Goal: Task Accomplishment & Management: Manage account settings

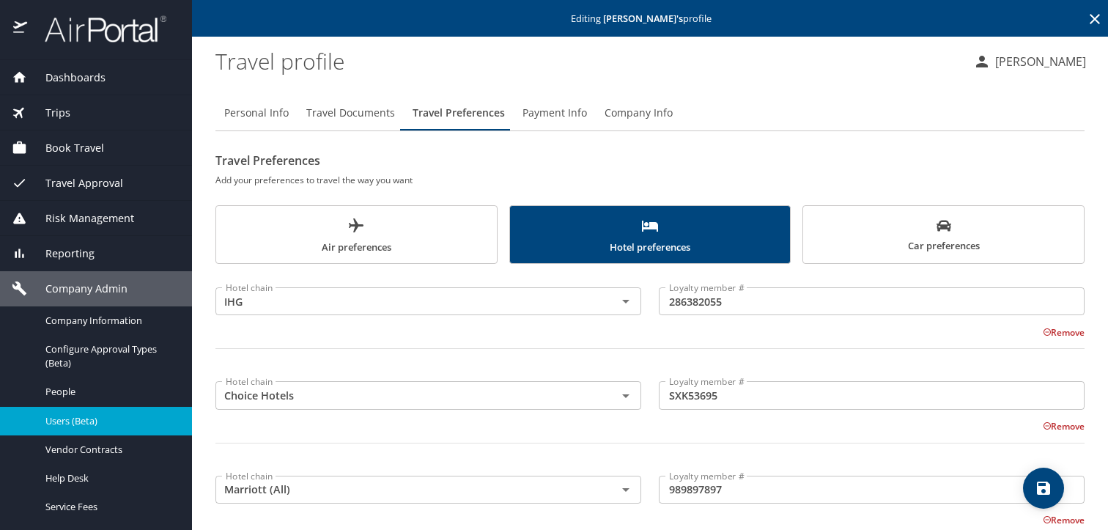
scroll to position [205, 0]
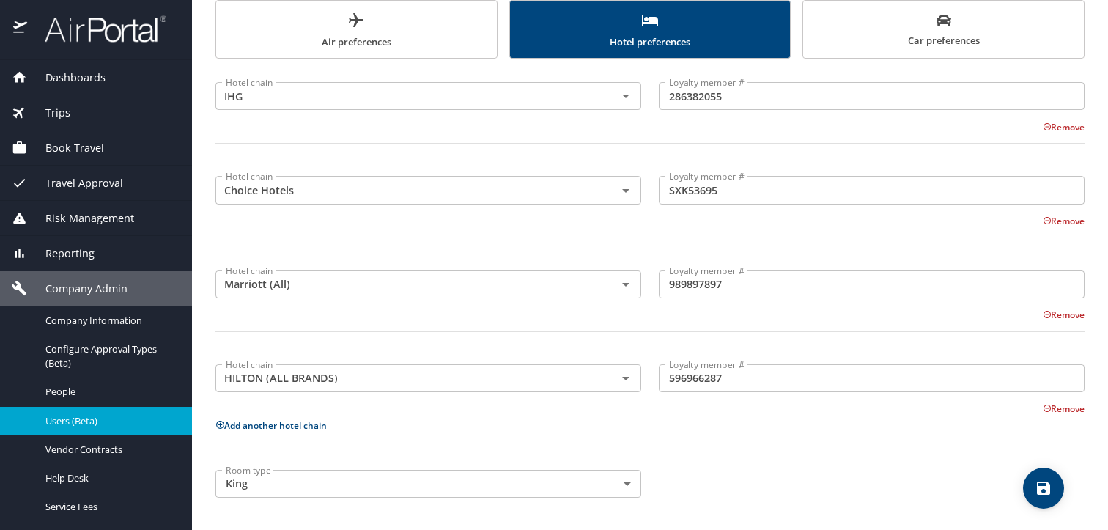
click at [64, 416] on span "Users (Beta)" at bounding box center [109, 421] width 129 height 14
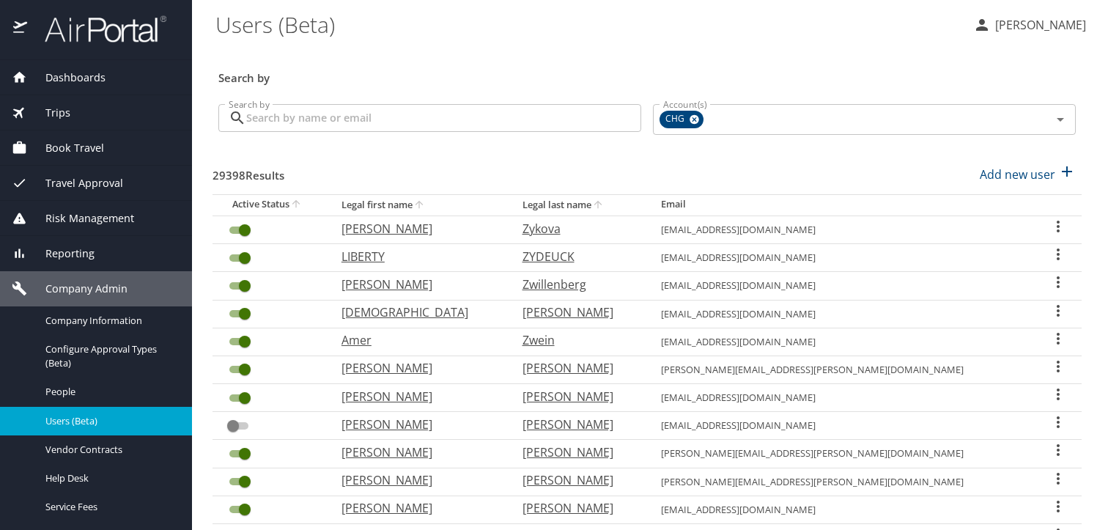
click at [357, 124] on input "Search by" at bounding box center [443, 118] width 395 height 28
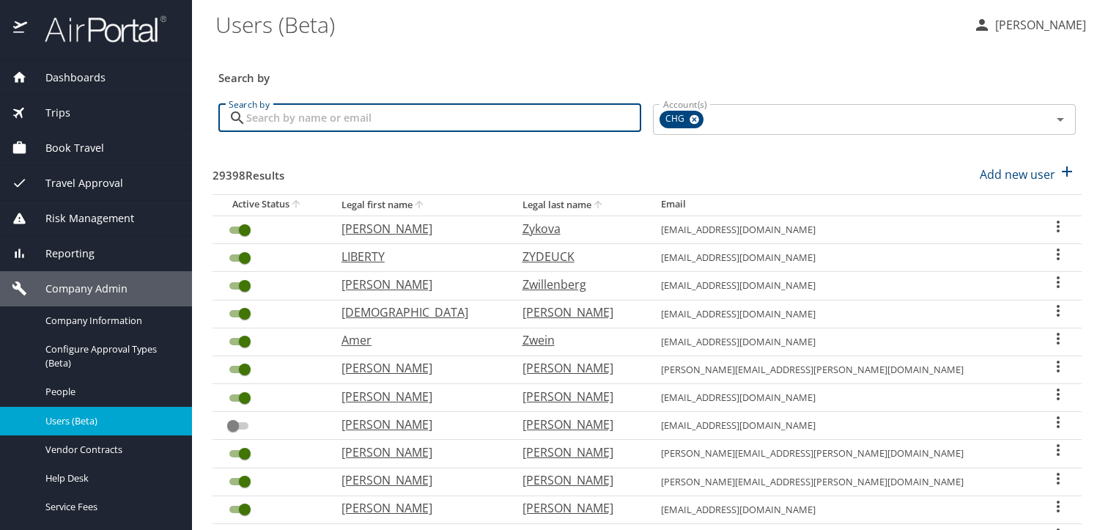
paste input "[EMAIL_ADDRESS][DOMAIN_NAME]"
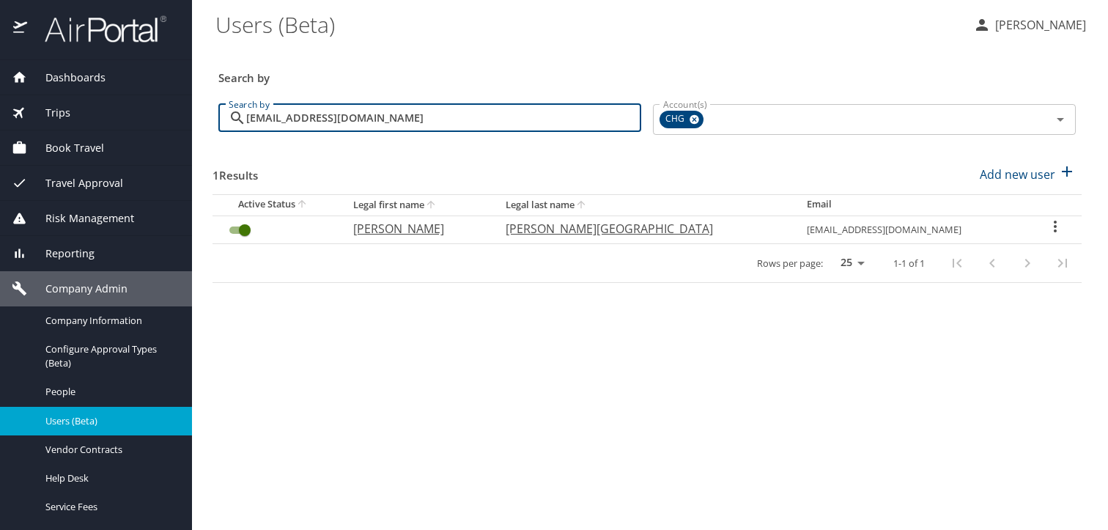
type input "[EMAIL_ADDRESS][DOMAIN_NAME]"
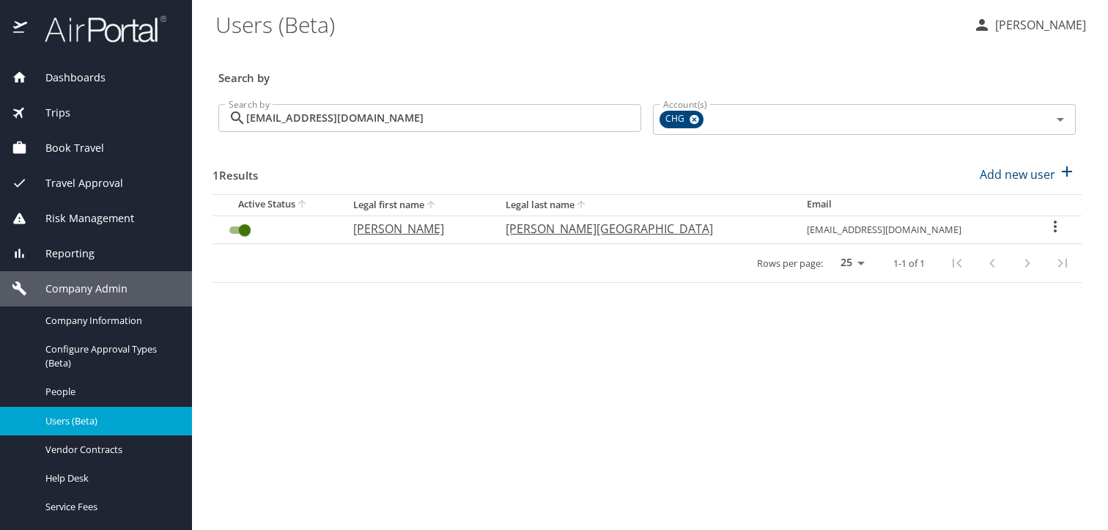
click at [1046, 229] on icon "User Search Table" at bounding box center [1055, 227] width 18 height 18
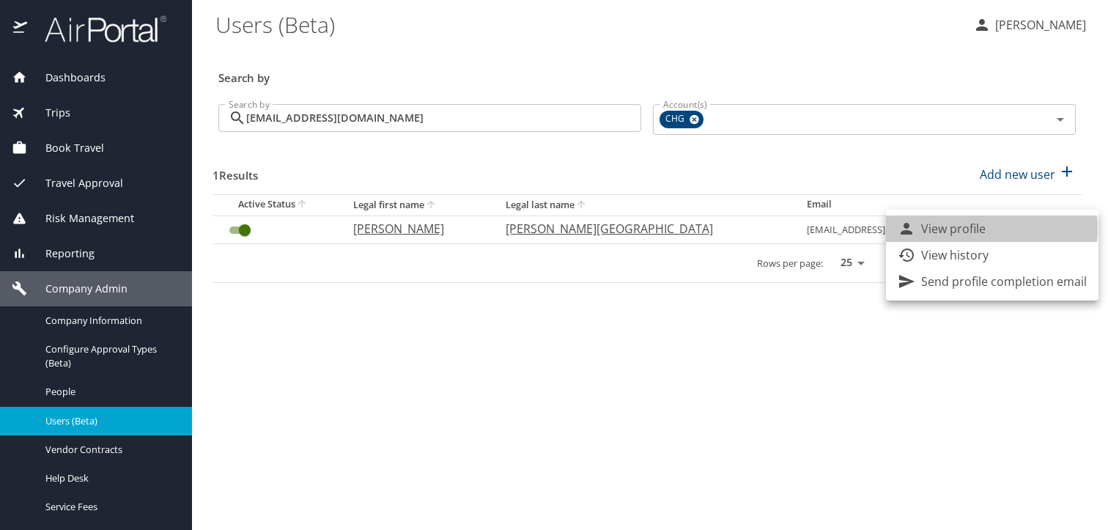
click at [963, 229] on p "View profile" at bounding box center [953, 229] width 64 height 18
select select "US"
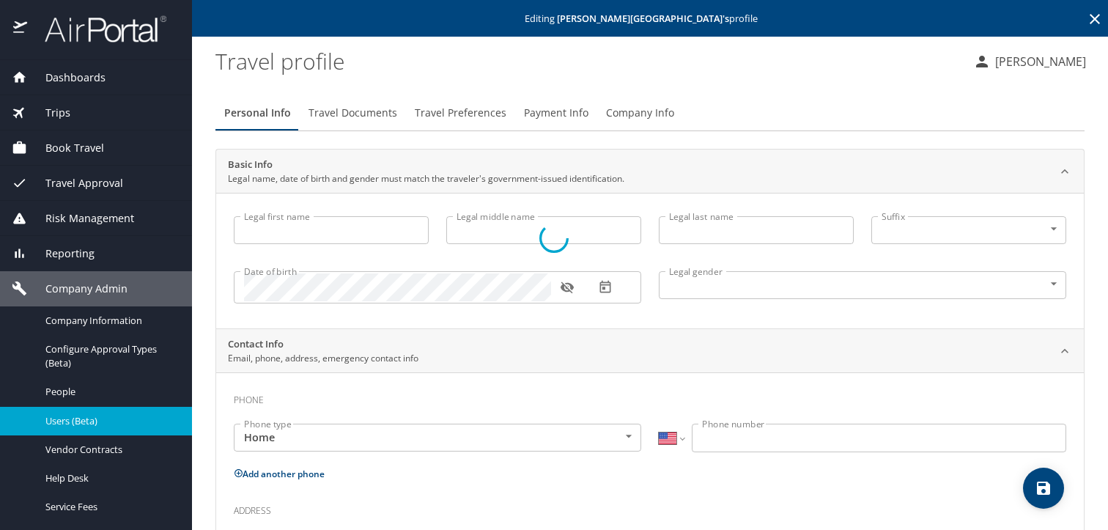
type input "[PERSON_NAME]"
type input "[PERSON_NAME][GEOGRAPHIC_DATA]"
type input "[DEMOGRAPHIC_DATA]"
select select "US"
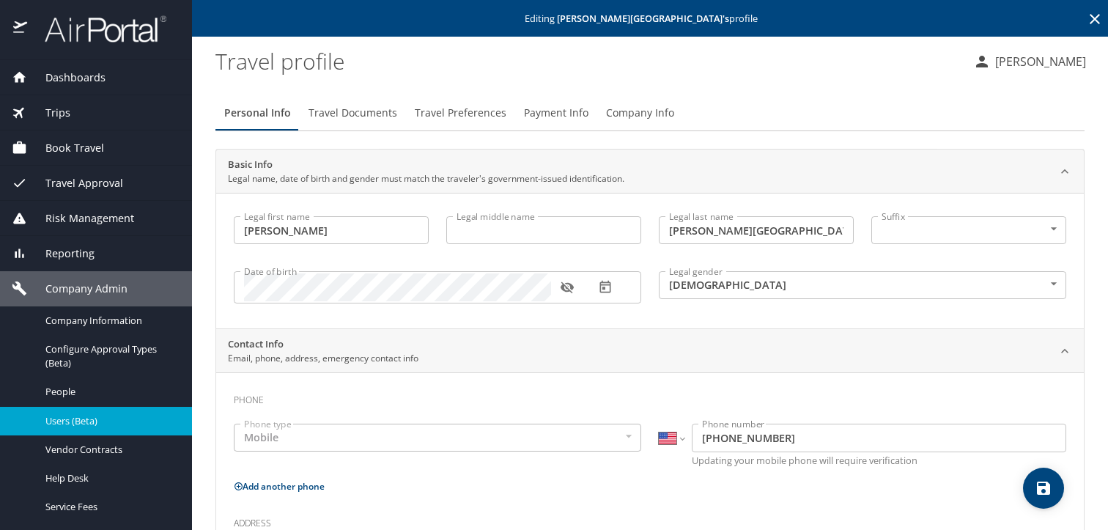
click at [708, 229] on input "[PERSON_NAME][GEOGRAPHIC_DATA]" at bounding box center [756, 230] width 195 height 28
type input "Younger [PERSON_NAME]"
click at [1040, 485] on icon "save" at bounding box center [1043, 488] width 18 height 18
select select "US"
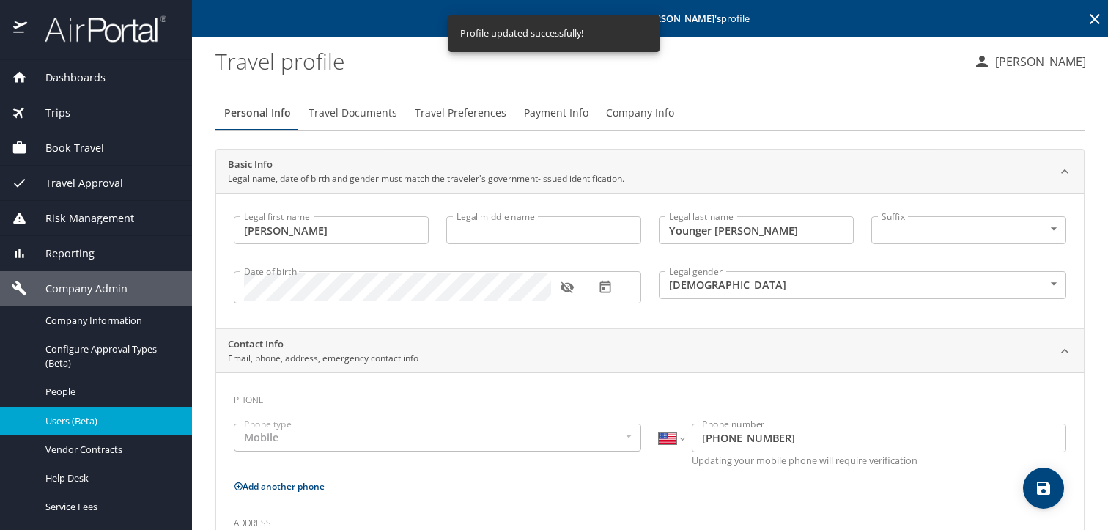
select select "US"
